Goal: Check status: Check status

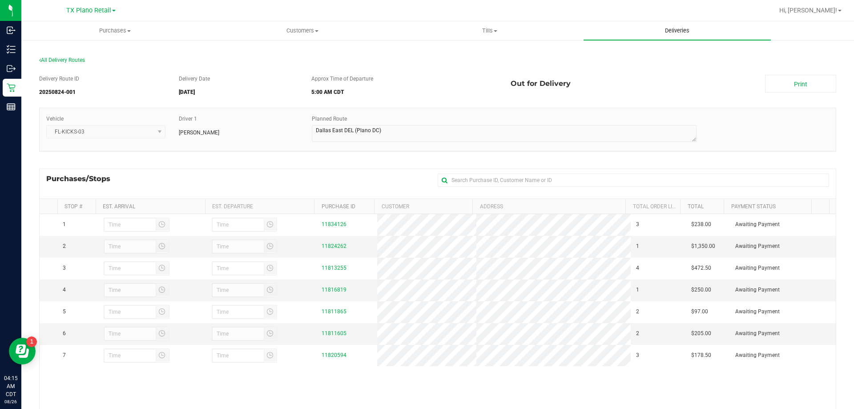
click at [670, 31] on span "Deliveries" at bounding box center [677, 31] width 48 height 8
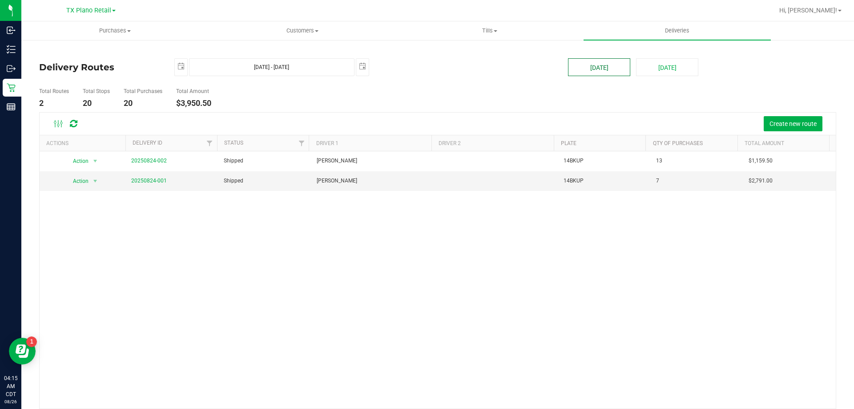
click at [604, 64] on button "[DATE]" at bounding box center [599, 67] width 62 height 18
type input "[DATE] - [DATE]"
click at [150, 179] on link "20250825-001" at bounding box center [149, 181] width 36 height 6
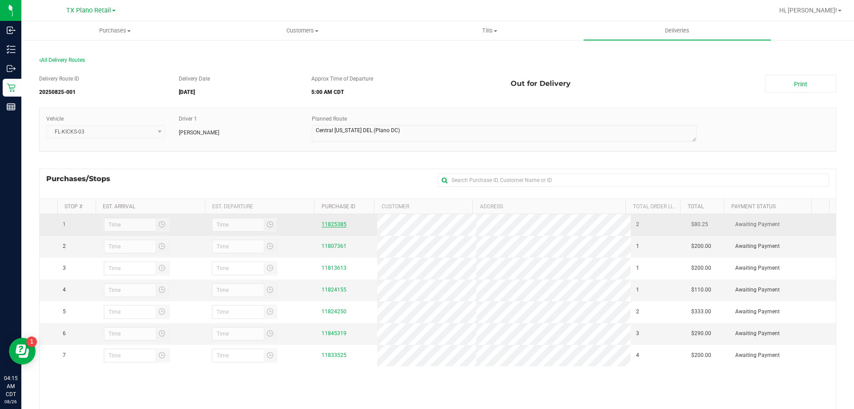
click at [335, 225] on link "11825385" at bounding box center [334, 224] width 25 height 6
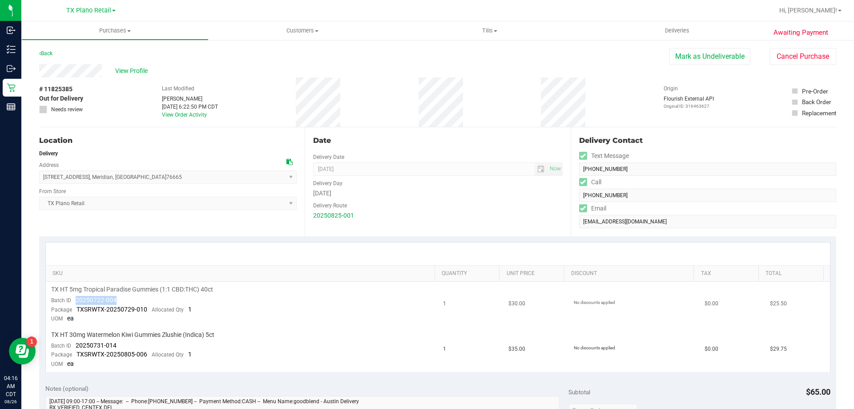
drag, startPoint x: 118, startPoint y: 299, endPoint x: 75, endPoint y: 299, distance: 43.2
click at [75, 299] on td "TX HT 5mg Tropical Paradise Gummies (1:1 CBD:THC) 40ct Batch ID 20250722-004 Pa…" at bounding box center [242, 304] width 392 height 45
copy span "20250722-004"
drag, startPoint x: 129, startPoint y: 345, endPoint x: 76, endPoint y: 347, distance: 53.0
click at [76, 347] on td "TX HT 30mg Watermelon Kiwi Gummies Zlushie (Indica) 5ct Batch ID 20250731-014 P…" at bounding box center [242, 349] width 392 height 45
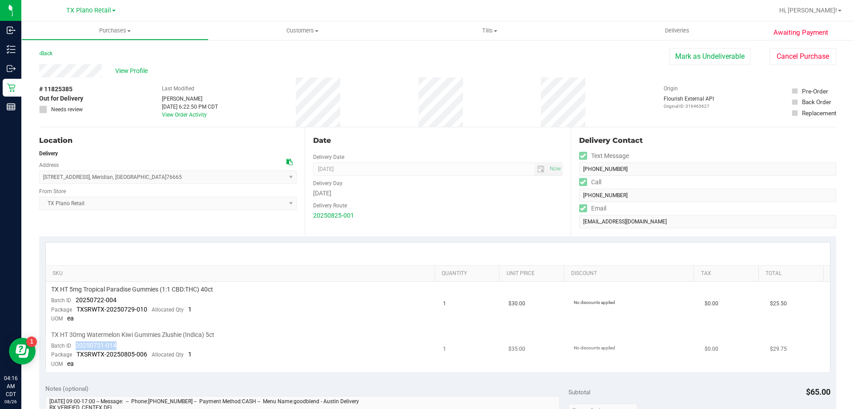
copy span "20250731-014"
click at [47, 53] on link "Back" at bounding box center [45, 53] width 13 height 6
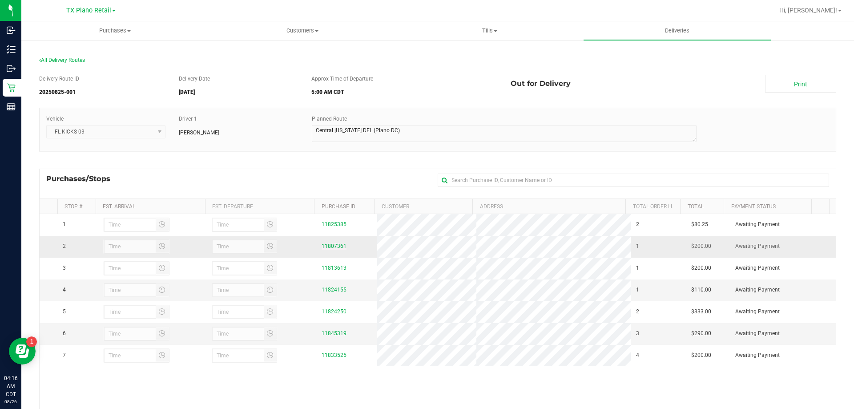
click at [331, 246] on link "11807361" at bounding box center [334, 246] width 25 height 6
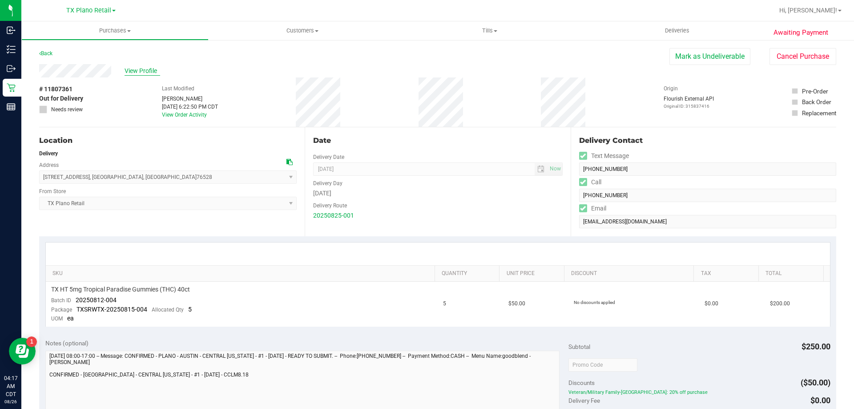
click at [138, 71] on span "View Profile" at bounding box center [143, 70] width 36 height 9
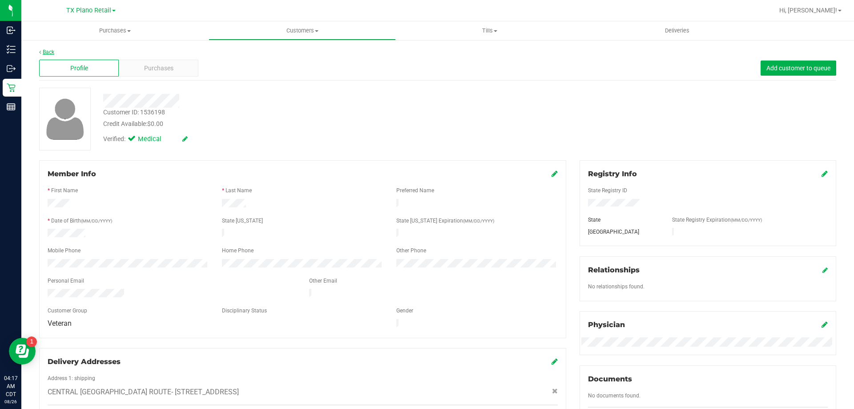
click at [47, 49] on link "Back" at bounding box center [46, 52] width 15 height 6
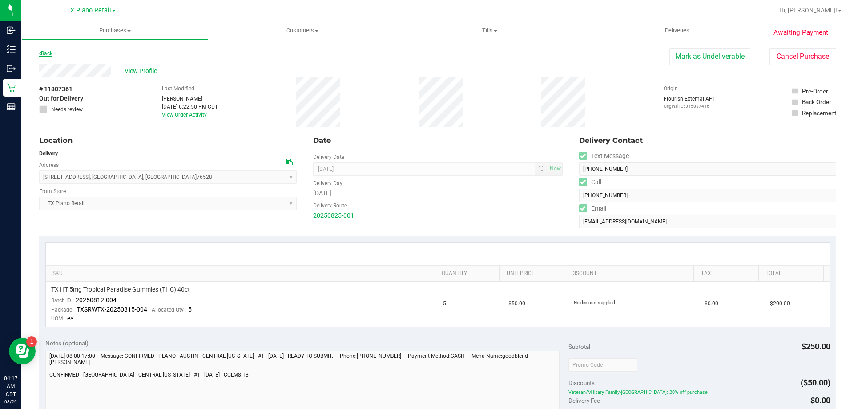
click at [45, 52] on link "Back" at bounding box center [45, 53] width 13 height 6
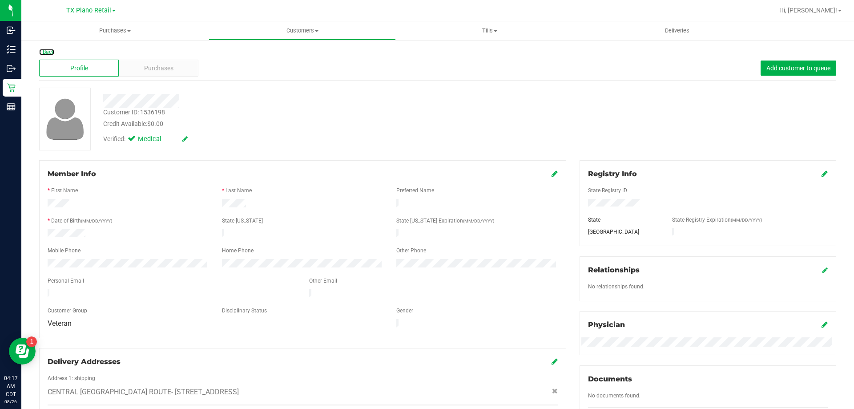
click at [45, 52] on link "Back" at bounding box center [46, 52] width 15 height 6
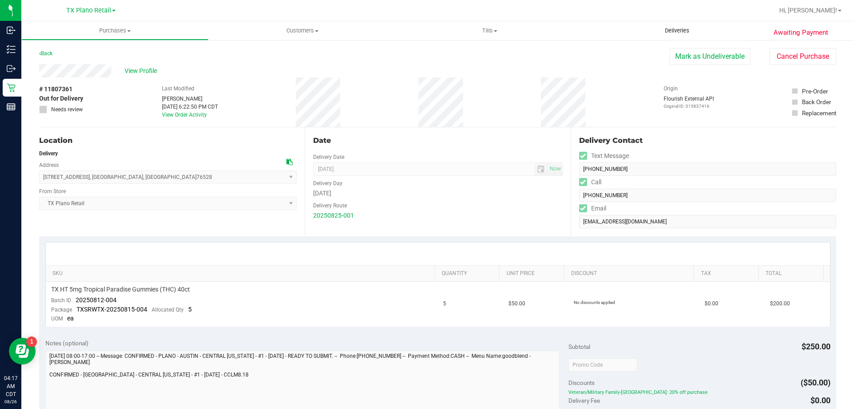
click at [684, 32] on span "Deliveries" at bounding box center [677, 31] width 48 height 8
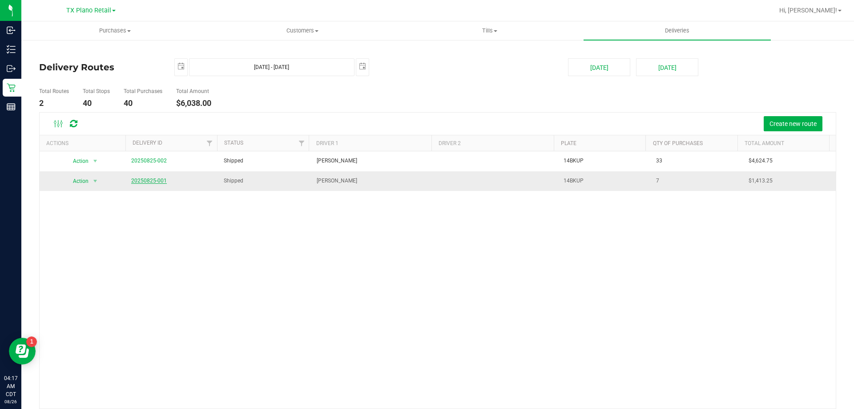
click at [153, 180] on link "20250825-001" at bounding box center [149, 181] width 36 height 6
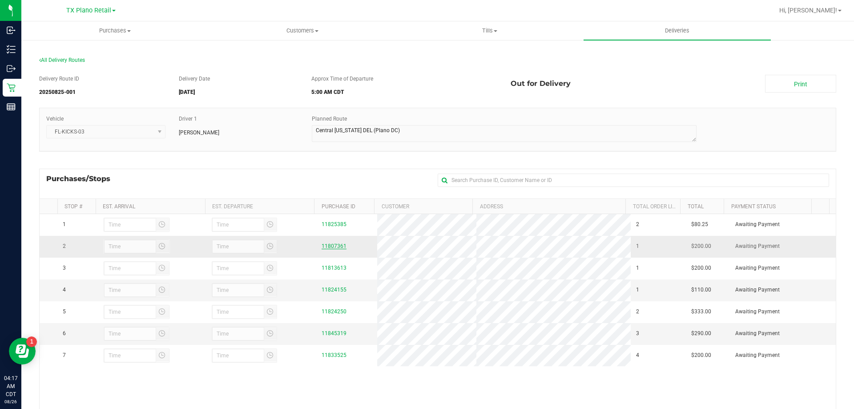
click at [331, 243] on link "11807361" at bounding box center [334, 246] width 25 height 6
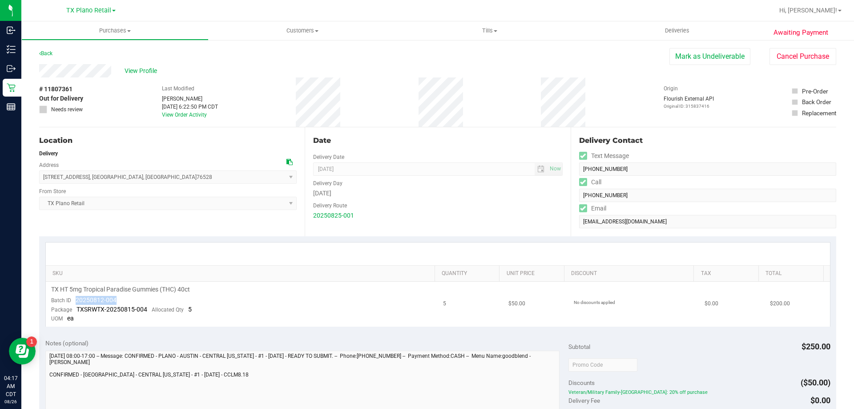
drag, startPoint x: 124, startPoint y: 300, endPoint x: 71, endPoint y: 300, distance: 53.4
click at [71, 300] on td "TX HT 5mg Tropical Paradise Gummies (THC) 40ct Batch ID 20250812-004 Package TX…" at bounding box center [242, 304] width 392 height 45
copy span "20250812-004"
click at [52, 55] on link "Back" at bounding box center [45, 53] width 13 height 6
click at [683, 30] on span "Deliveries" at bounding box center [677, 31] width 48 height 8
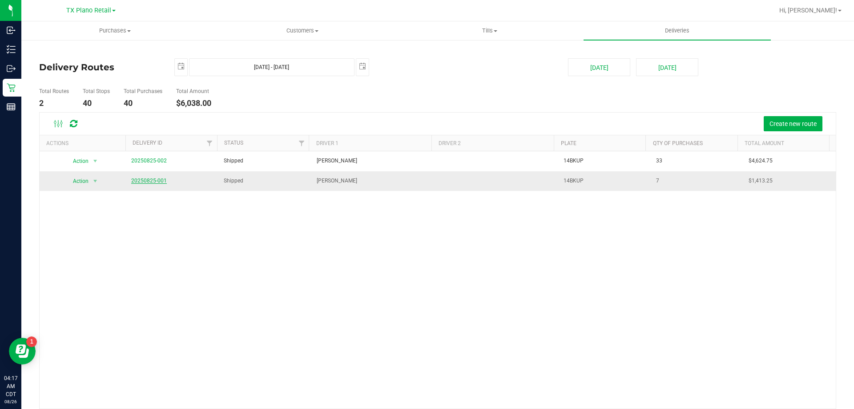
click at [157, 179] on link "20250825-001" at bounding box center [149, 181] width 36 height 6
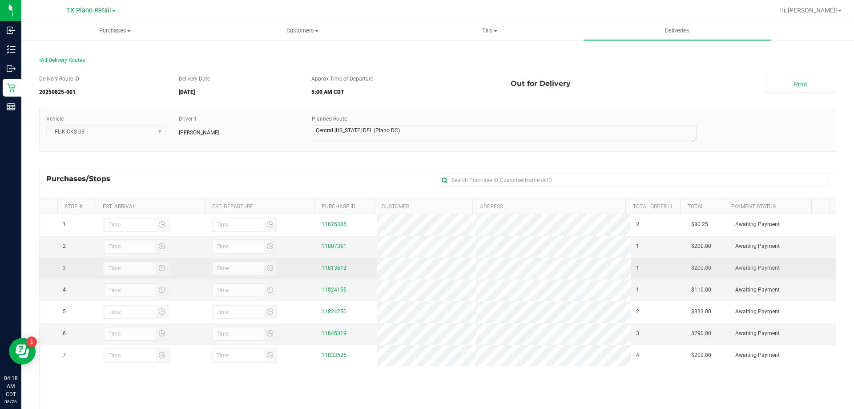
click at [328, 264] on div "11813613" at bounding box center [347, 268] width 50 height 8
click at [328, 268] on link "11813613" at bounding box center [334, 268] width 25 height 6
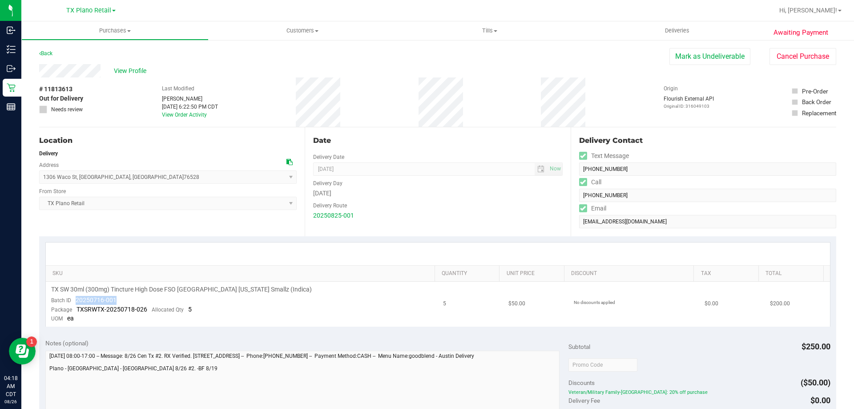
drag, startPoint x: 122, startPoint y: 299, endPoint x: 76, endPoint y: 304, distance: 46.5
click at [76, 304] on td "TX SW 30ml (300mg) Tincture High Dose FSO [GEOGRAPHIC_DATA] [US_STATE] Smallz (…" at bounding box center [242, 304] width 392 height 45
copy span "20250716-001"
click at [50, 52] on link "Back" at bounding box center [45, 53] width 13 height 6
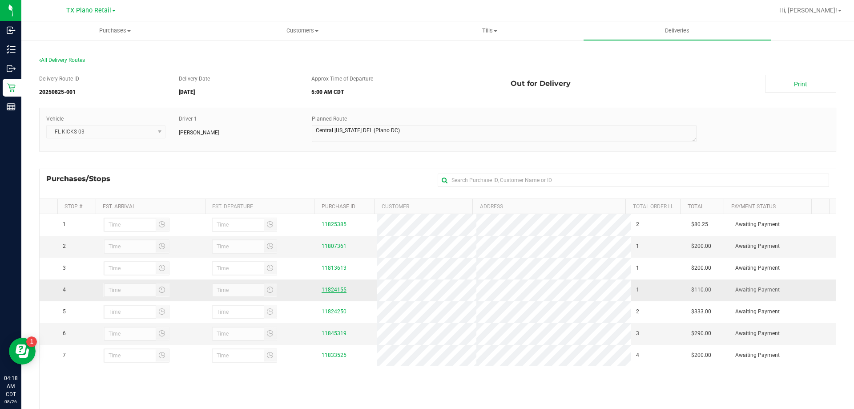
click at [326, 291] on link "11824155" at bounding box center [334, 290] width 25 height 6
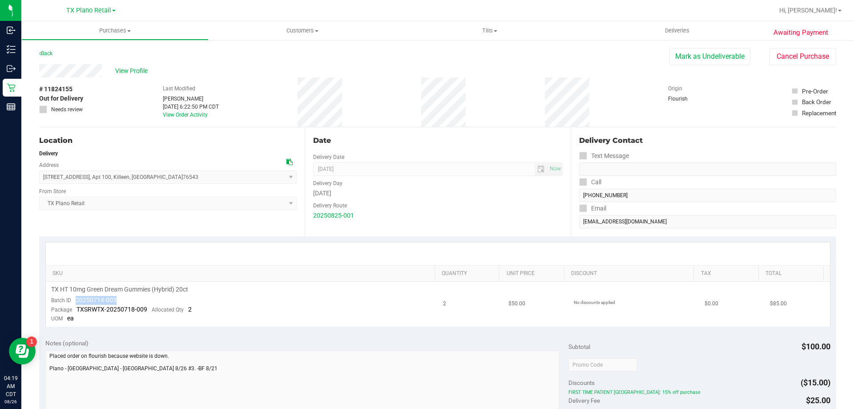
drag, startPoint x: 119, startPoint y: 302, endPoint x: 74, endPoint y: 304, distance: 45.0
click at [74, 304] on td "TX HT 10mg Green Dream Gummies (Hybrid) 20ct Batch ID 20250714-003 Package TXSR…" at bounding box center [242, 304] width 392 height 45
copy span "20250714-003"
click at [46, 53] on link "Back" at bounding box center [45, 53] width 13 height 6
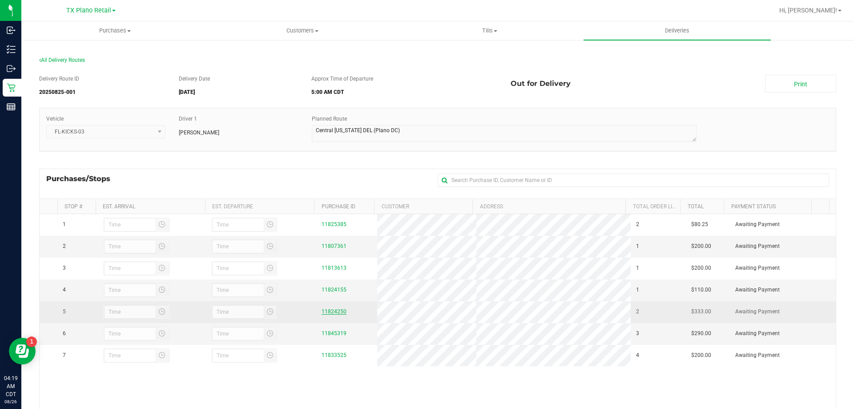
click at [326, 314] on link "11824250" at bounding box center [334, 311] width 25 height 6
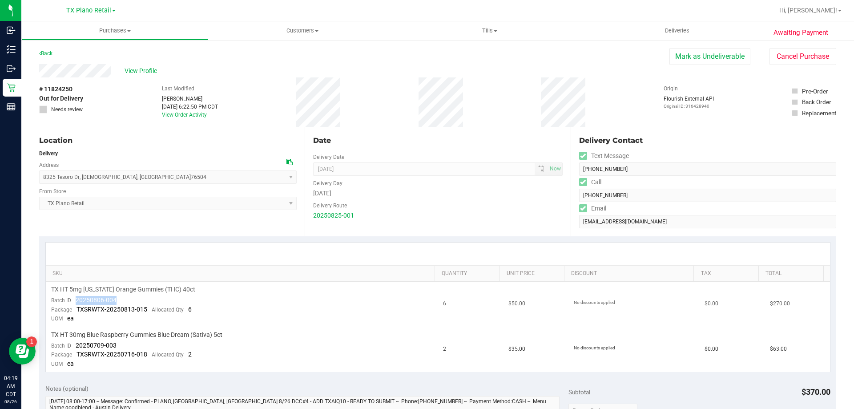
drag, startPoint x: 121, startPoint y: 299, endPoint x: 75, endPoint y: 302, distance: 45.9
click at [75, 302] on td "TX HT 5mg [US_STATE] Orange Gummies (THC) 40ct Batch ID 20250806-004 Package TX…" at bounding box center [242, 304] width 392 height 45
copy span "20250806-004"
drag, startPoint x: 120, startPoint y: 342, endPoint x: 77, endPoint y: 347, distance: 43.0
click at [77, 347] on td "TX HT 30mg Blue Raspberry Gummies Blue Dream (Sativa) 5ct Batch ID 20250709-003…" at bounding box center [242, 349] width 392 height 45
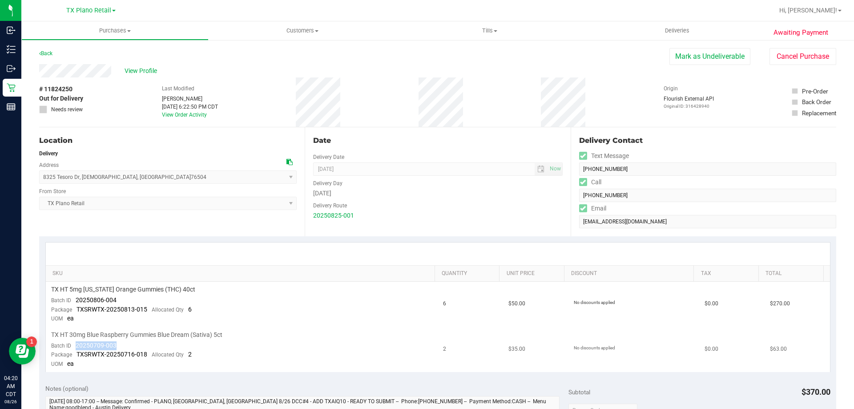
copy span "20250709-003"
click at [50, 57] on div "Back" at bounding box center [45, 53] width 13 height 11
click at [49, 51] on link "Back" at bounding box center [45, 53] width 13 height 6
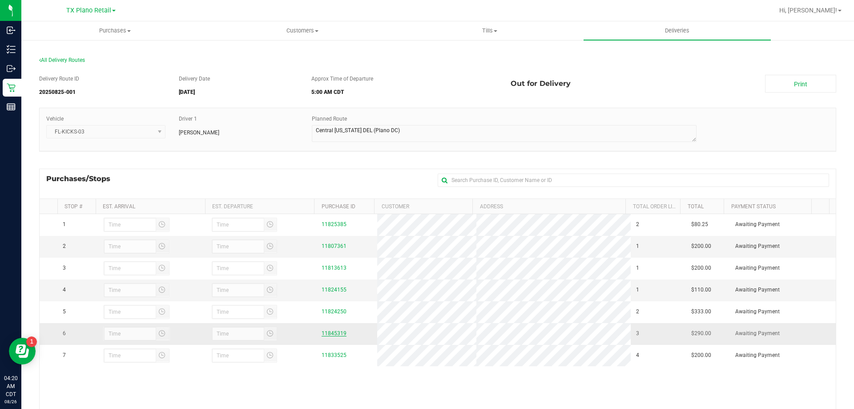
click at [324, 336] on link "11845319" at bounding box center [334, 333] width 25 height 6
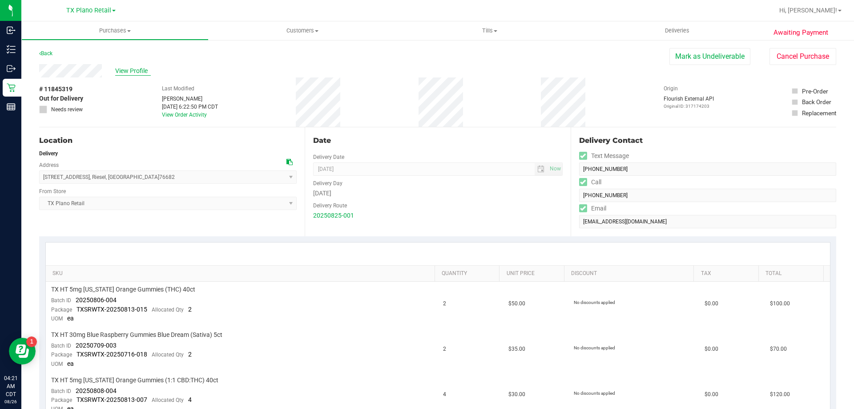
click at [135, 73] on span "View Profile" at bounding box center [133, 70] width 36 height 9
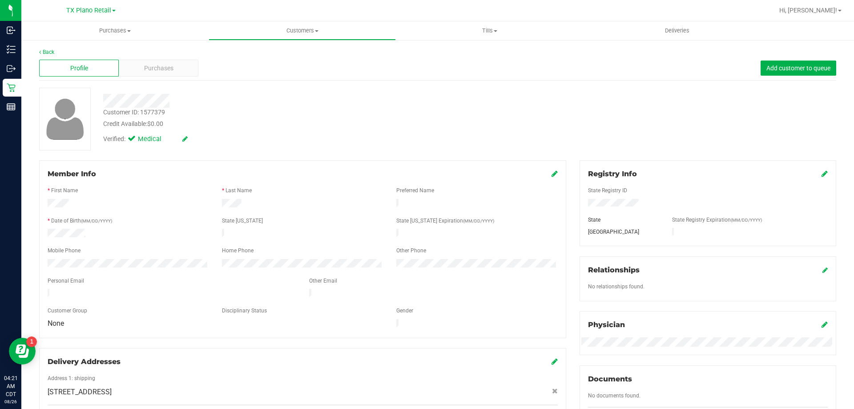
scroll to position [222, 0]
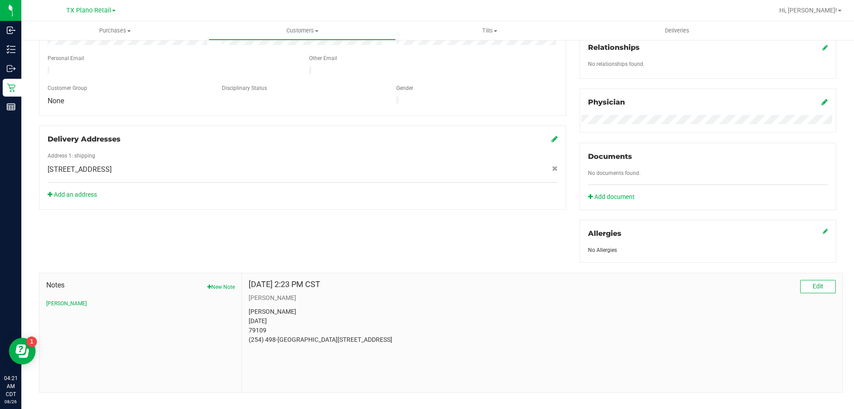
click at [41, 304] on div "Notes New Note [PERSON_NAME]" at bounding box center [141, 332] width 202 height 119
click at [55, 299] on button "[PERSON_NAME]" at bounding box center [66, 303] width 40 height 8
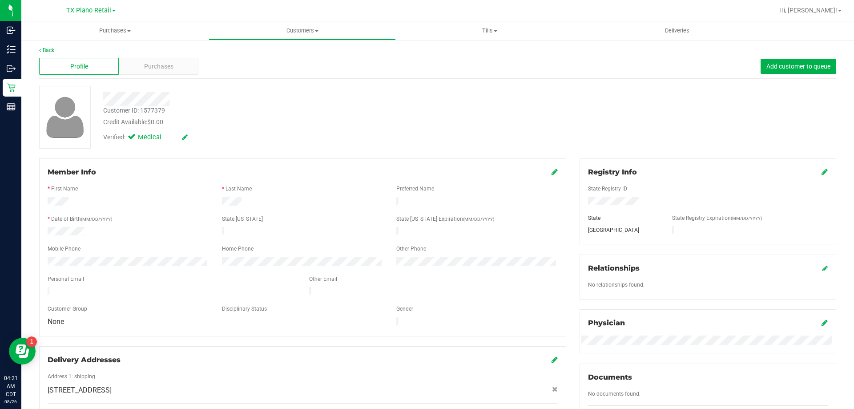
scroll to position [0, 0]
click at [677, 36] on uib-tab-heading "Deliveries" at bounding box center [677, 30] width 187 height 19
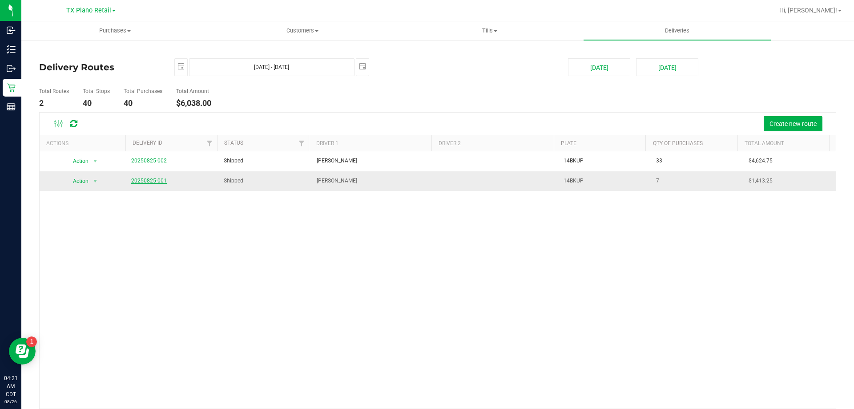
click at [153, 179] on link "20250825-001" at bounding box center [149, 181] width 36 height 6
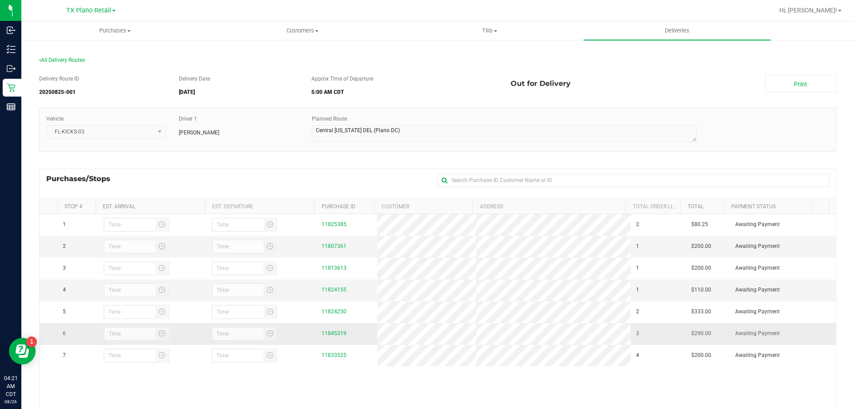
click at [334, 332] on div "11845319" at bounding box center [347, 333] width 50 height 8
click at [332, 336] on link "11845319" at bounding box center [334, 333] width 25 height 6
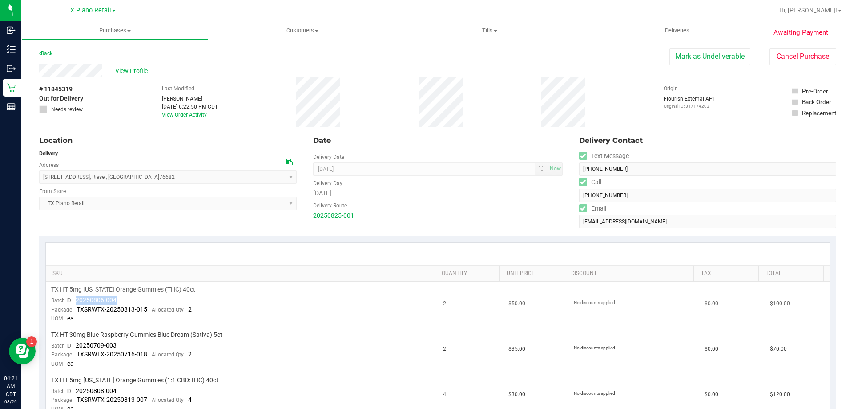
drag, startPoint x: 120, startPoint y: 300, endPoint x: 75, endPoint y: 301, distance: 44.5
click at [75, 301] on td "TX HT 5mg [US_STATE] Orange Gummies (THC) 40ct Batch ID 20250806-004 Package TX…" at bounding box center [242, 304] width 392 height 45
copy span "20250806-004"
drag, startPoint x: 116, startPoint y: 347, endPoint x: 77, endPoint y: 347, distance: 39.6
click at [77, 347] on td "TX HT 30mg Blue Raspberry Gummies Blue Dream (Sativa) 5ct Batch ID 20250709-003…" at bounding box center [242, 349] width 392 height 45
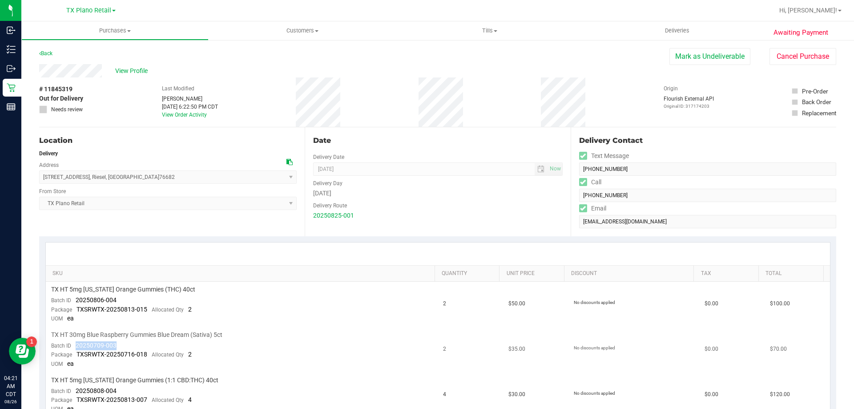
copy span "20250709-003"
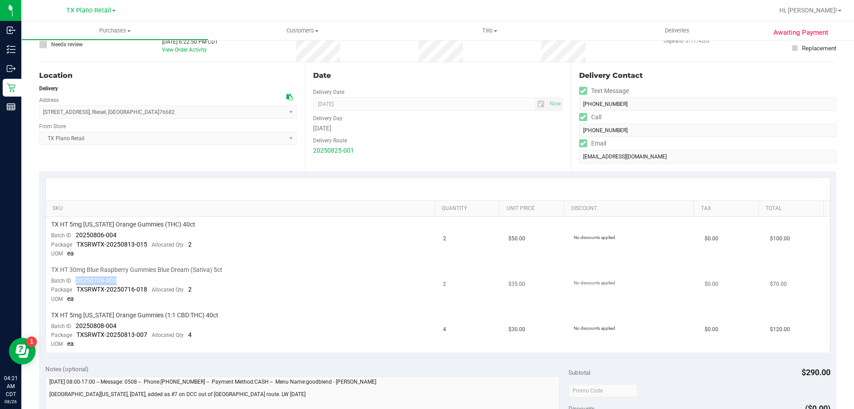
scroll to position [133, 0]
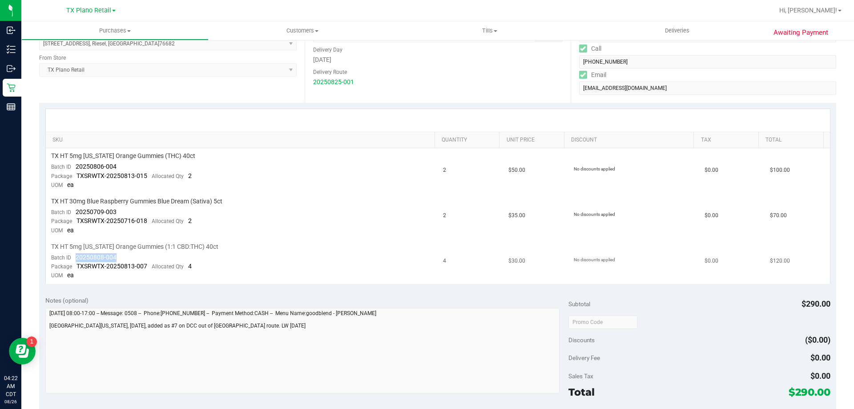
drag, startPoint x: 118, startPoint y: 255, endPoint x: 74, endPoint y: 256, distance: 44.5
click at [74, 256] on td "TX HT 5mg [US_STATE] Orange Gummies (1:1 CBD:THC) 40ct Batch ID 20250808-004 Pa…" at bounding box center [242, 261] width 392 height 45
copy span "20250808-004"
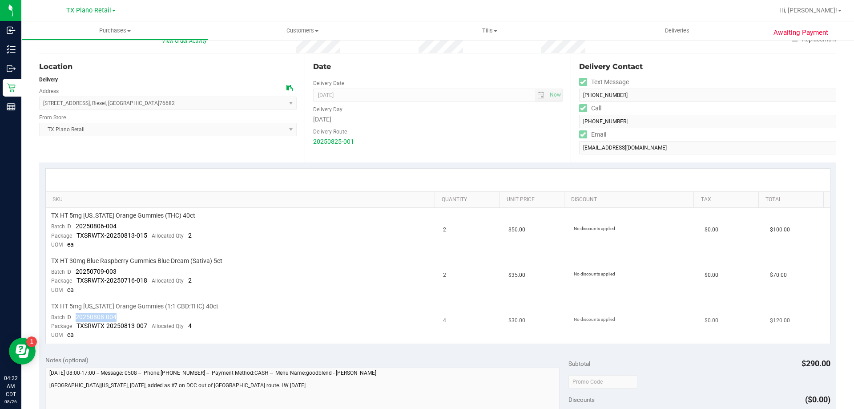
scroll to position [0, 0]
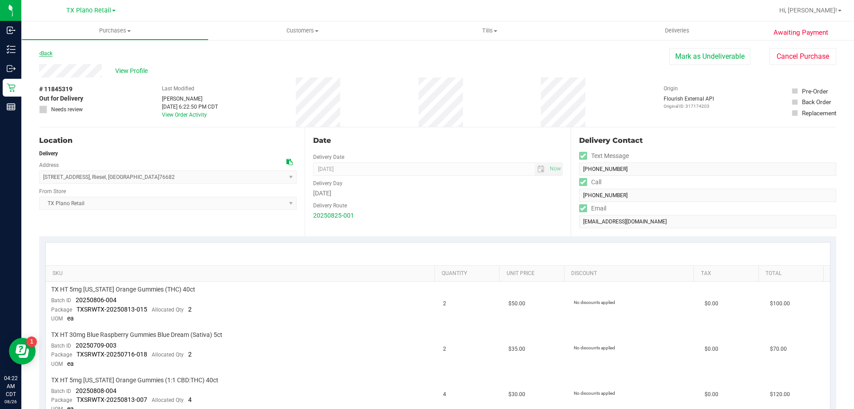
click at [49, 51] on link "Back" at bounding box center [45, 53] width 13 height 6
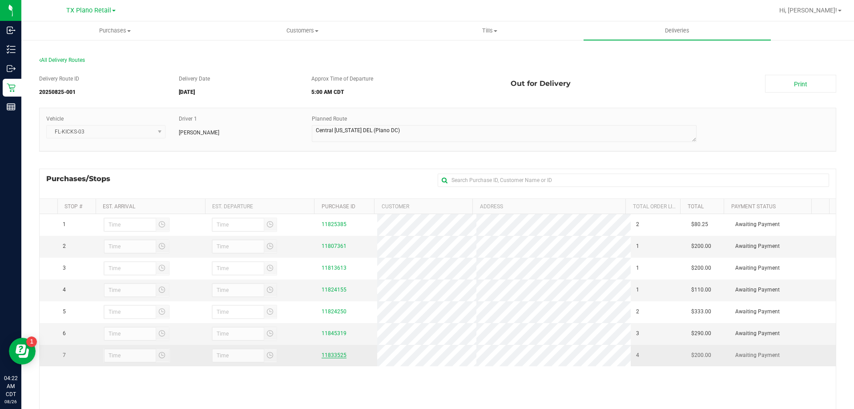
click at [335, 358] on link "11833525" at bounding box center [334, 355] width 25 height 6
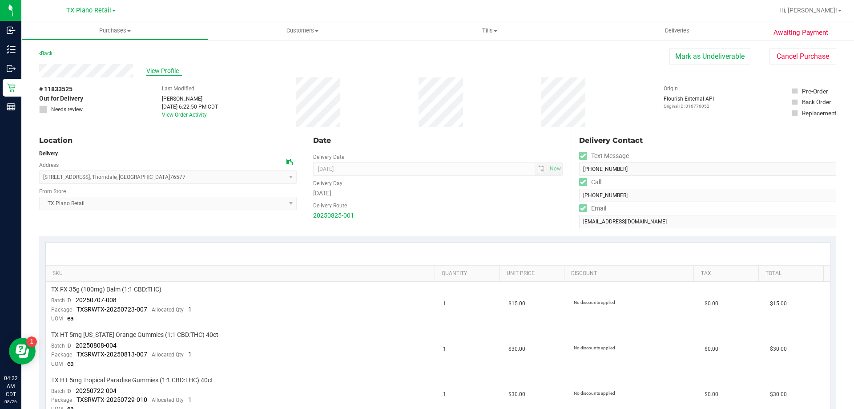
click at [170, 73] on span "View Profile" at bounding box center [164, 70] width 36 height 9
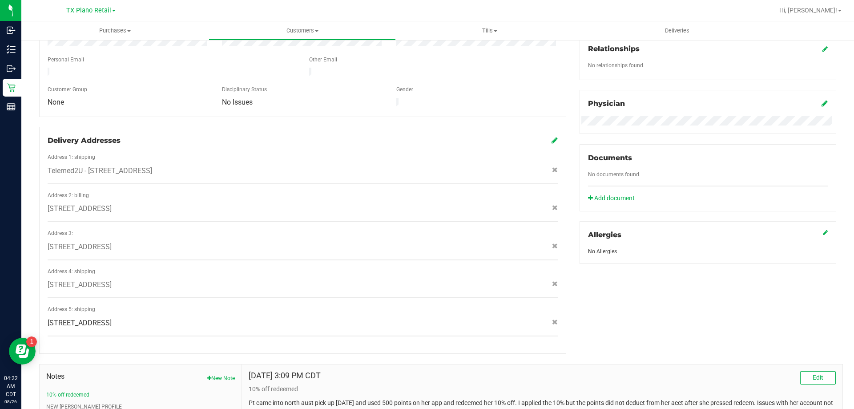
scroll to position [311, 0]
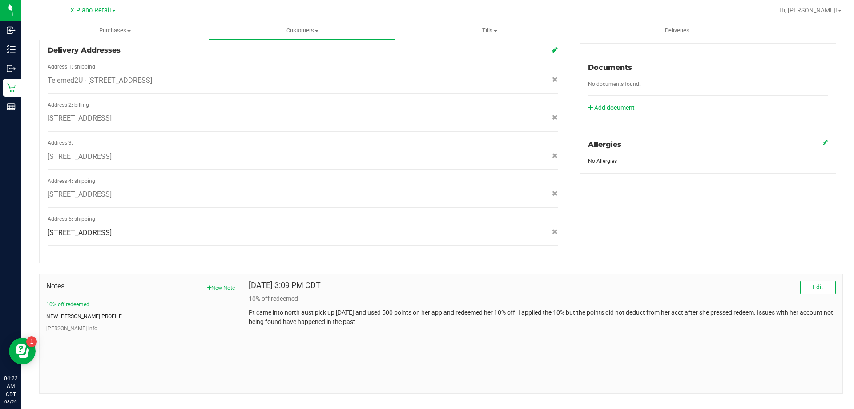
click at [81, 312] on button "NEW [PERSON_NAME] PROFILE" at bounding box center [84, 316] width 76 height 8
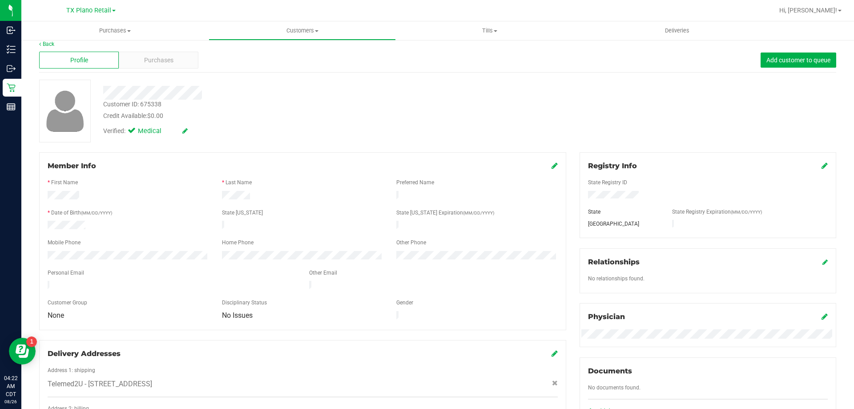
scroll to position [0, 0]
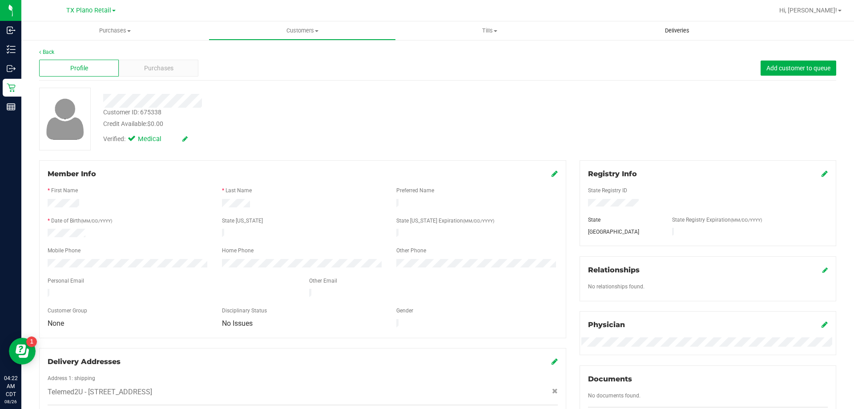
click at [671, 29] on span "Deliveries" at bounding box center [677, 31] width 48 height 8
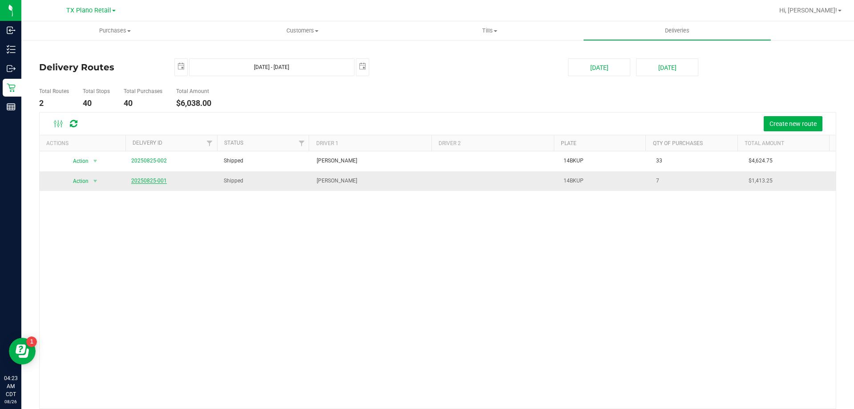
click at [145, 181] on link "20250825-001" at bounding box center [149, 181] width 36 height 6
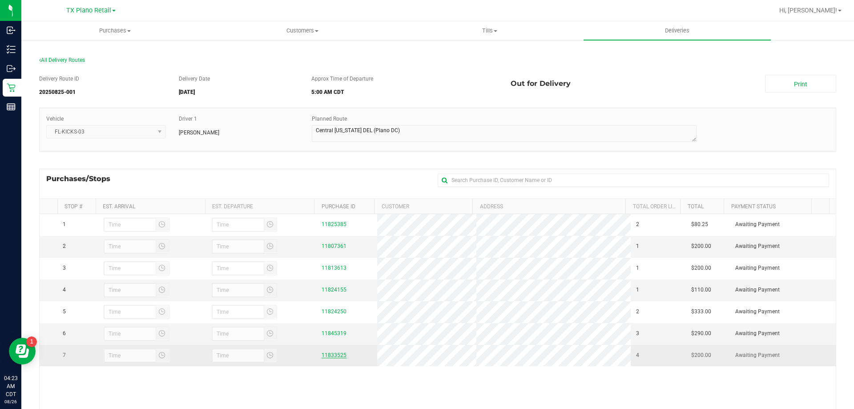
click at [328, 358] on link "11833525" at bounding box center [334, 355] width 25 height 6
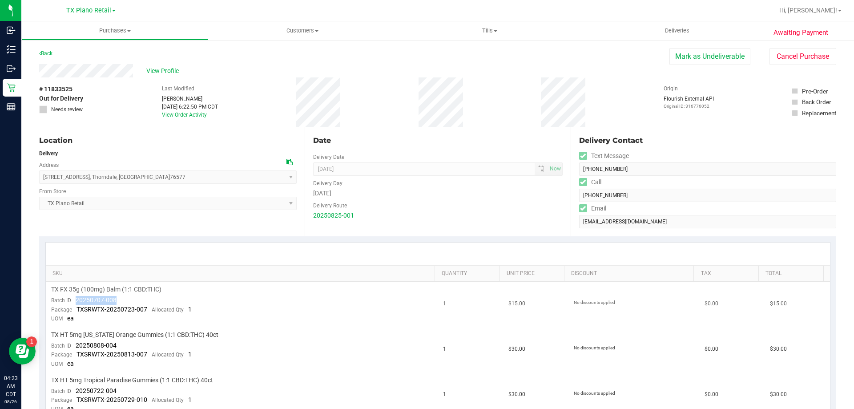
drag, startPoint x: 121, startPoint y: 297, endPoint x: 75, endPoint y: 299, distance: 45.9
click at [75, 299] on td "TX FX 35g (100mg) Balm (1:1 CBD:THC) Batch ID 20250707-008 Package TXSRWTX-2025…" at bounding box center [242, 304] width 392 height 45
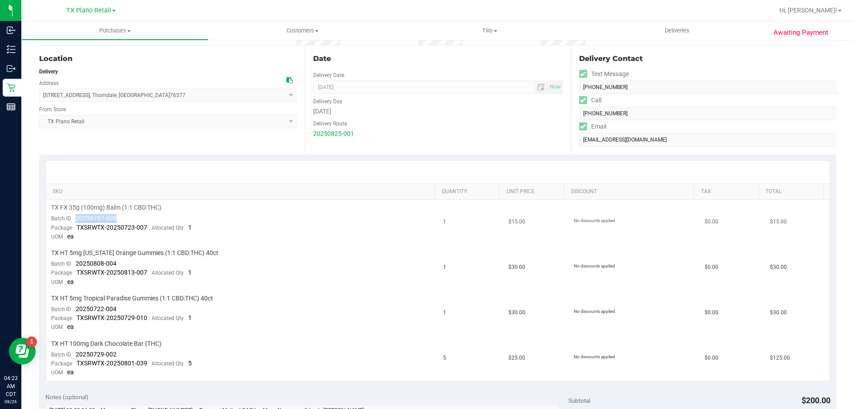
scroll to position [178, 0]
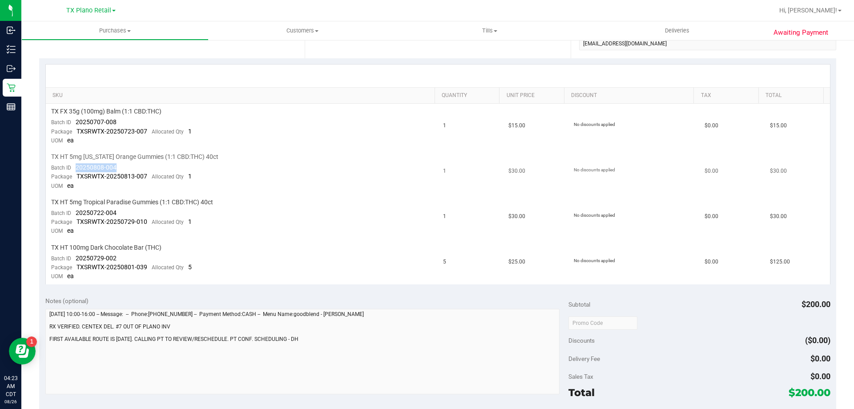
drag, startPoint x: 133, startPoint y: 167, endPoint x: 76, endPoint y: 167, distance: 56.9
click at [76, 167] on td "TX HT 5mg [US_STATE] Orange Gummies (1:1 CBD:THC) 40ct Batch ID 20250808-004 Pa…" at bounding box center [242, 171] width 392 height 45
drag, startPoint x: 116, startPoint y: 212, endPoint x: 72, endPoint y: 209, distance: 44.6
click at [72, 209] on td "TX HT 5mg Tropical Paradise Gummies (1:1 CBD:THC) 40ct Batch ID 20250722-004 Pa…" at bounding box center [242, 216] width 392 height 45
drag, startPoint x: 119, startPoint y: 261, endPoint x: 73, endPoint y: 257, distance: 45.6
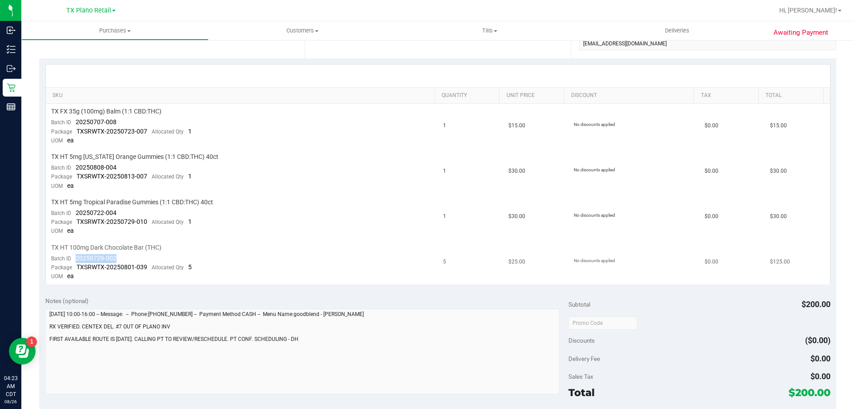
click at [73, 257] on td "TX HT 100mg Dark Chocolate Bar (THC) Batch ID 20250729-002 Package TXSRWTX-2025…" at bounding box center [242, 262] width 392 height 45
